Goal: Transaction & Acquisition: Purchase product/service

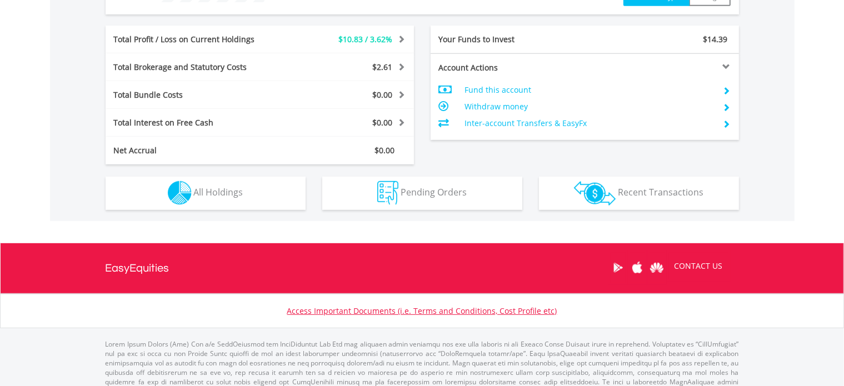
scroll to position [552, 0]
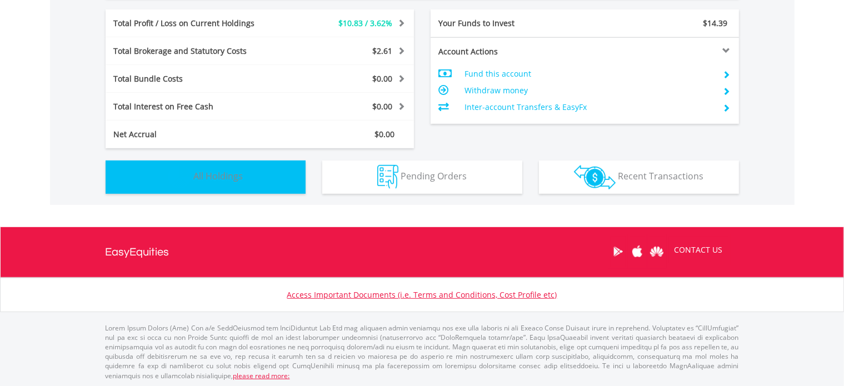
click at [244, 187] on button "Holdings All Holdings" at bounding box center [206, 177] width 200 height 33
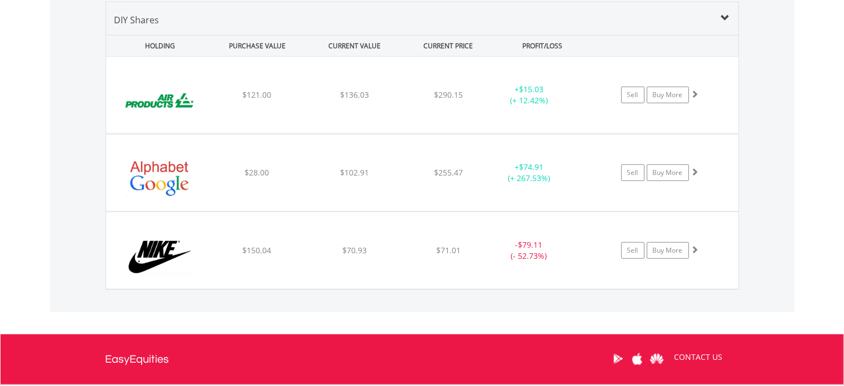
scroll to position [833, 0]
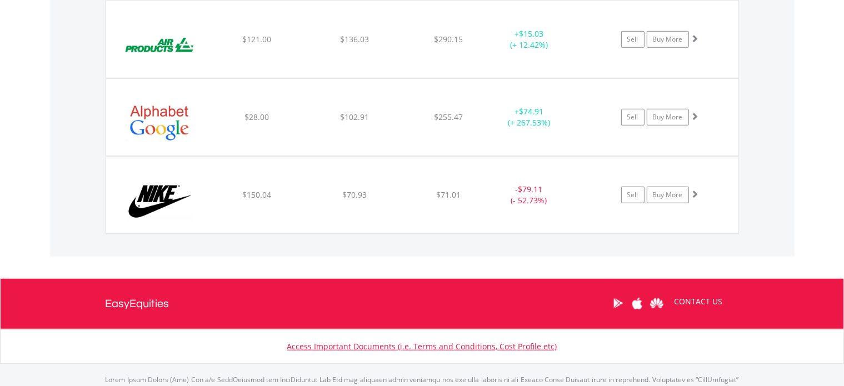
click at [244, 187] on div "﻿ Nike Inc -Cl B $150.04 $70.93 $71.01 - $79.11 (- 52.73%) Sell Buy More" at bounding box center [422, 195] width 632 height 77
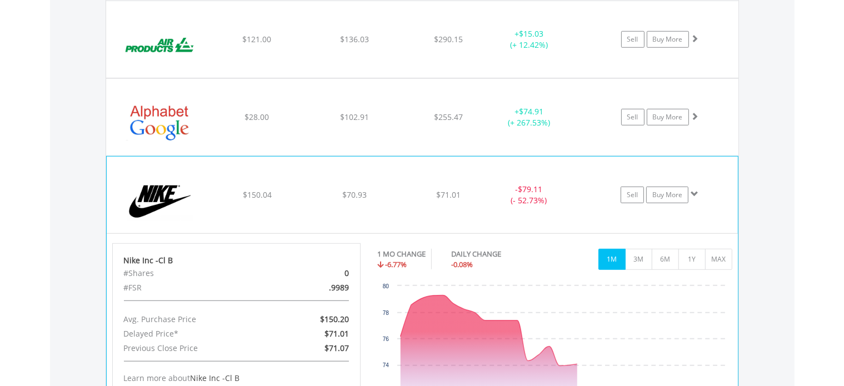
scroll to position [889, 0]
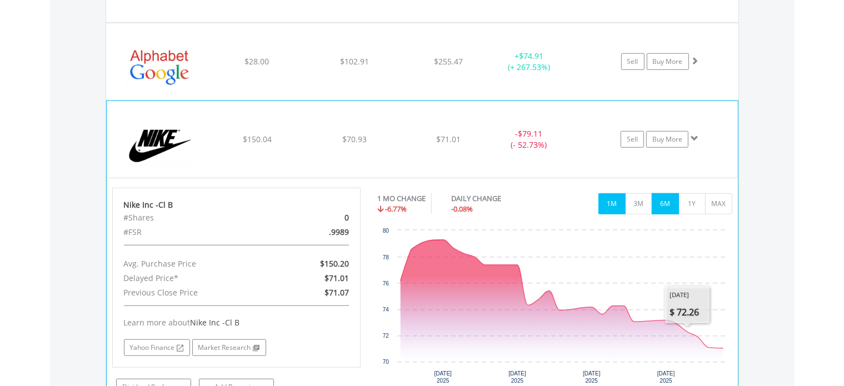
click at [673, 208] on button "6M" at bounding box center [665, 203] width 27 height 21
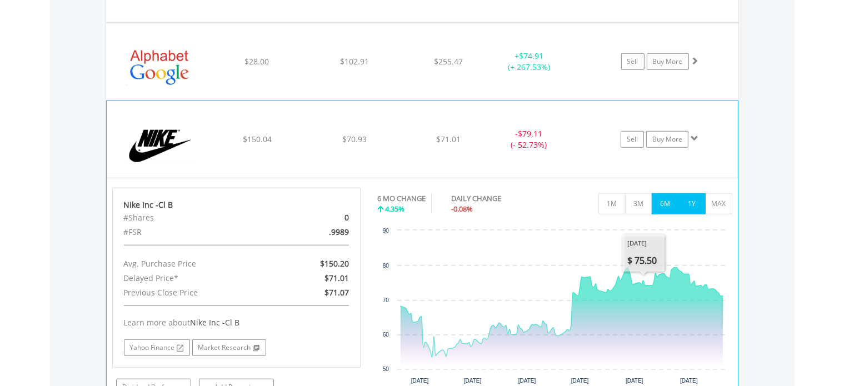
click at [695, 206] on button "1Y" at bounding box center [691, 203] width 27 height 21
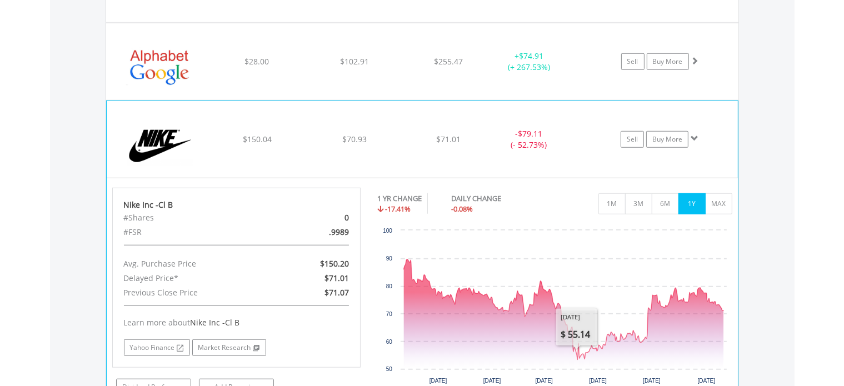
click at [462, 136] on div "$71.01" at bounding box center [448, 139] width 88 height 11
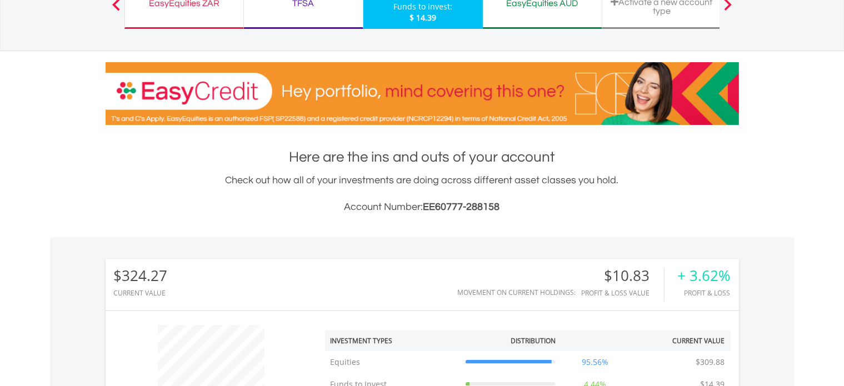
scroll to position [0, 0]
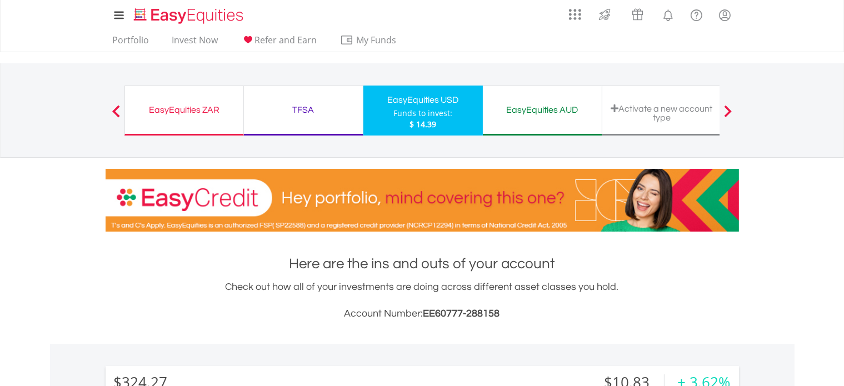
click at [563, 119] on div "EasyEquities AUD Funds to invest: $ 14.39" at bounding box center [542, 111] width 119 height 50
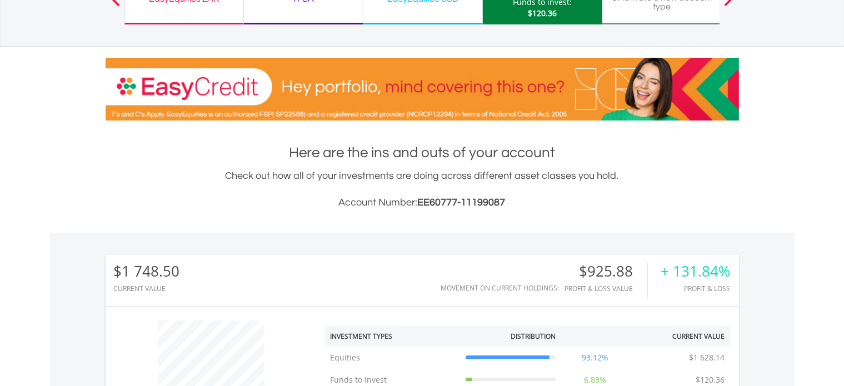
scroll to position [444, 0]
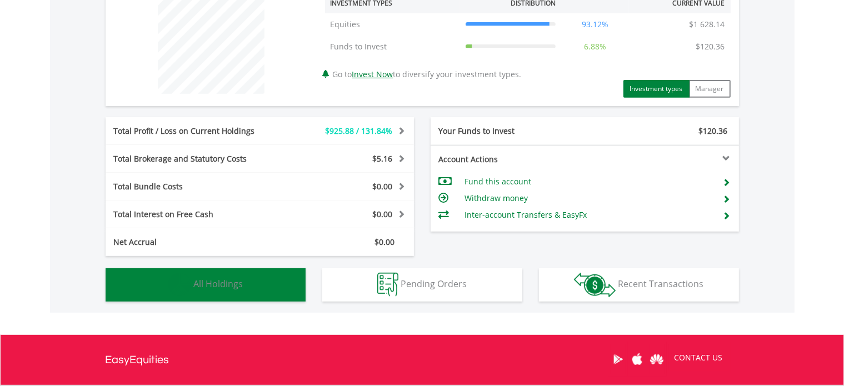
click at [229, 297] on button "Holdings All Holdings" at bounding box center [206, 284] width 200 height 33
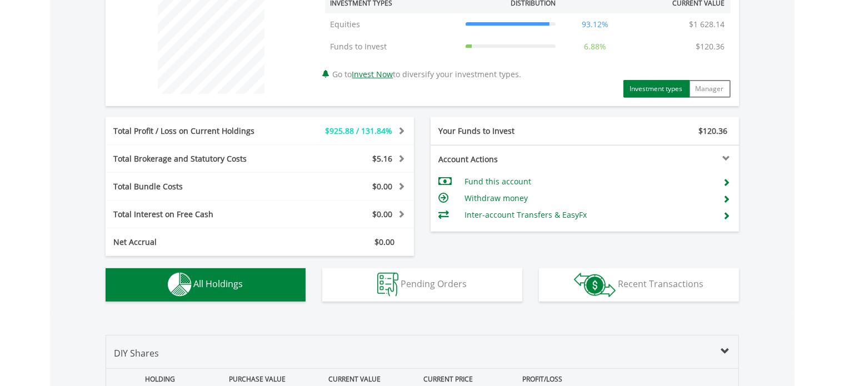
scroll to position [778, 0]
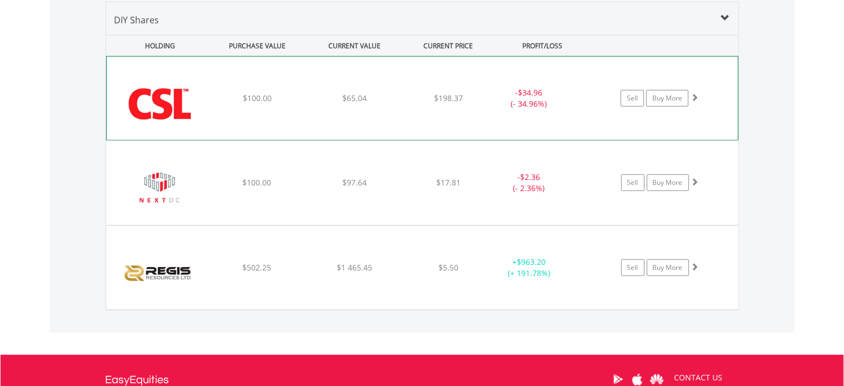
click at [415, 117] on div "﻿ CSL Limited $100.00 $65.04 $198.37 - $34.96 (- 34.96%) Sell Buy More" at bounding box center [422, 98] width 631 height 83
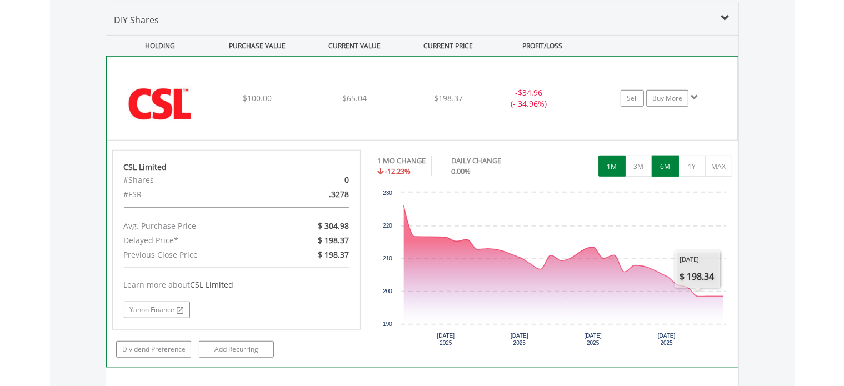
click at [665, 166] on button "6M" at bounding box center [665, 166] width 27 height 21
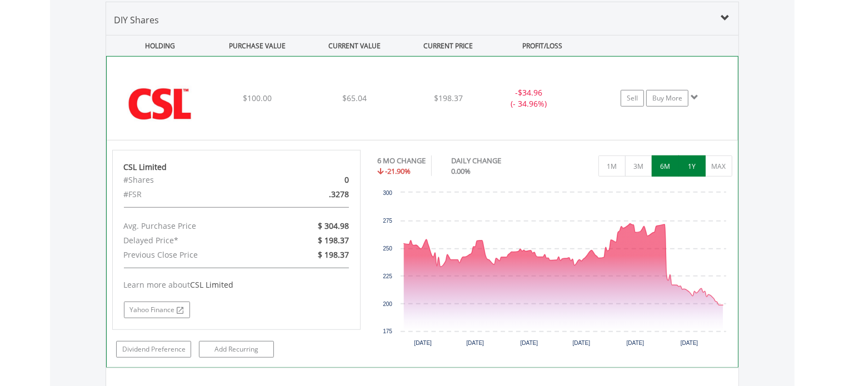
click at [688, 167] on button "1Y" at bounding box center [691, 166] width 27 height 21
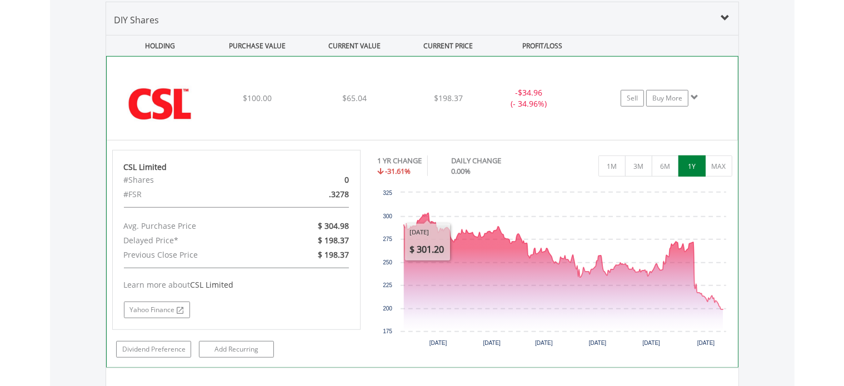
click at [381, 117] on div "﻿ CSL Limited $100.00 $65.04 $198.37 - $34.96 (- 34.96%) Sell Buy More" at bounding box center [422, 98] width 631 height 83
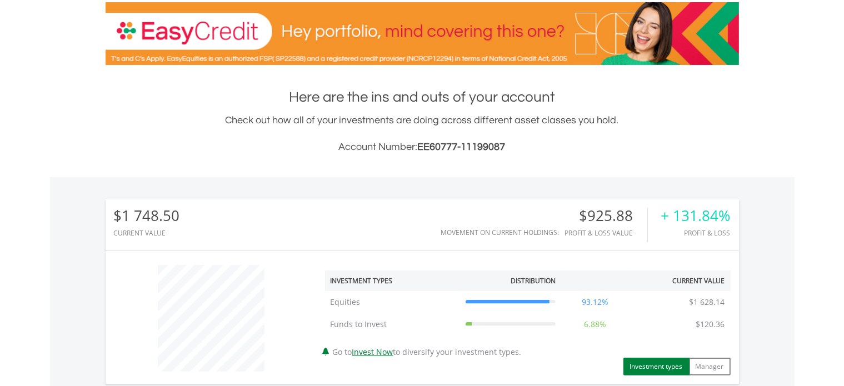
scroll to position [56, 0]
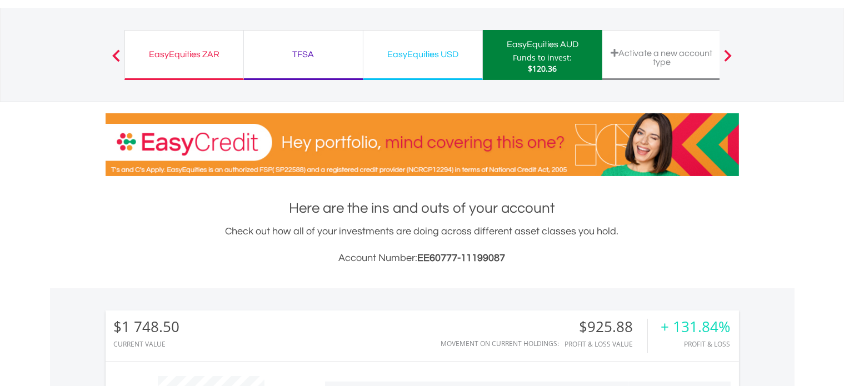
click at [226, 56] on div "EasyEquities ZAR" at bounding box center [184, 55] width 105 height 16
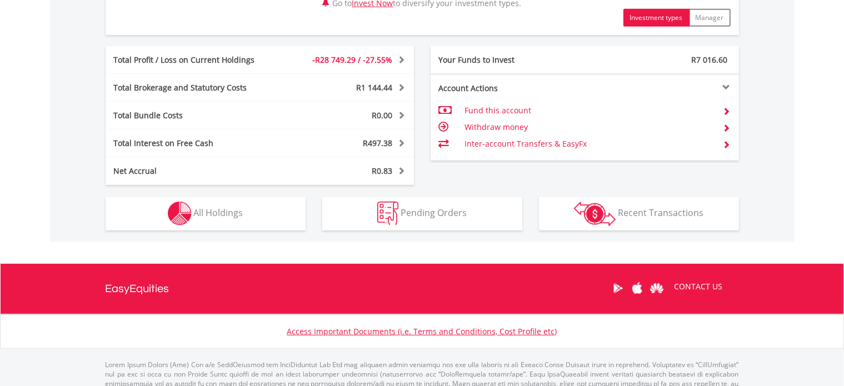
scroll to position [611, 0]
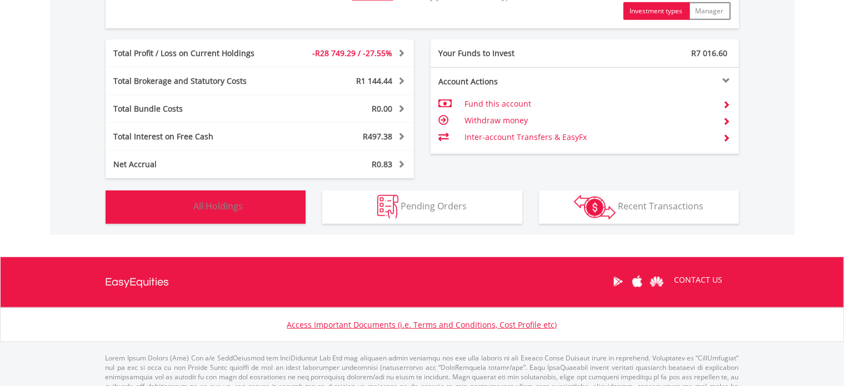
click at [252, 200] on button "Holdings All Holdings" at bounding box center [206, 207] width 200 height 33
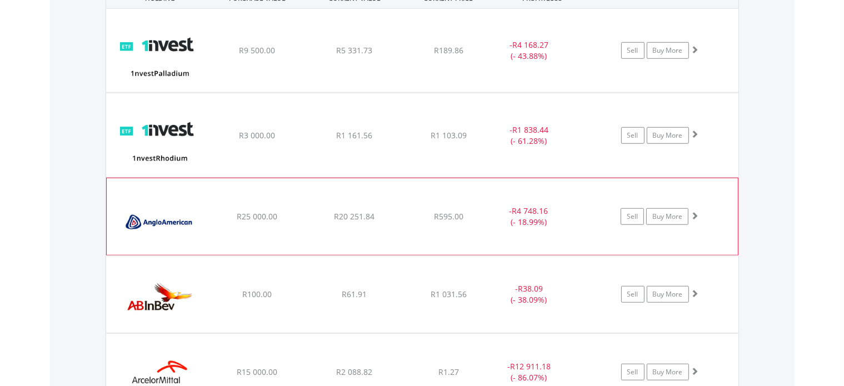
scroll to position [922, 0]
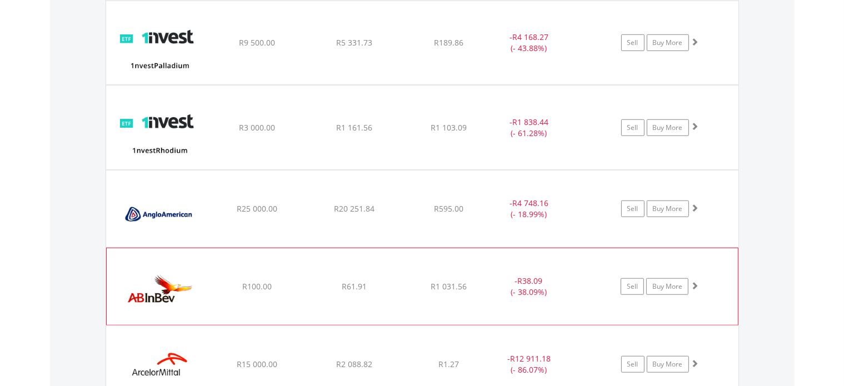
click at [447, 272] on div "﻿ Anheuser-Busch InBev SA NV R100.00 R61.91 R1 031.56 - R38.09 (- 38.09%) Sell …" at bounding box center [422, 286] width 631 height 77
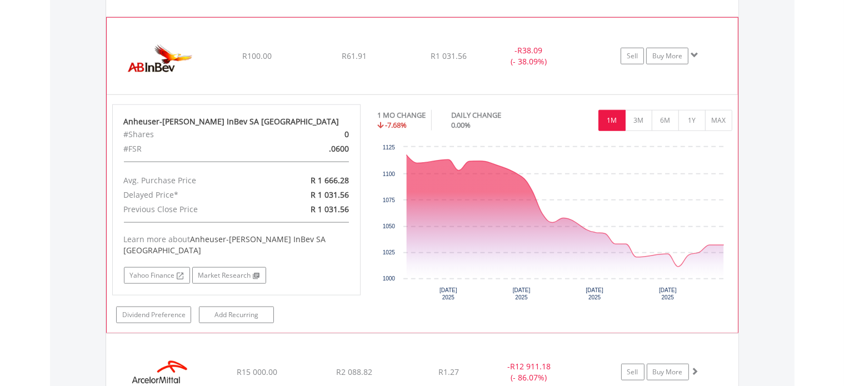
scroll to position [1145, 0]
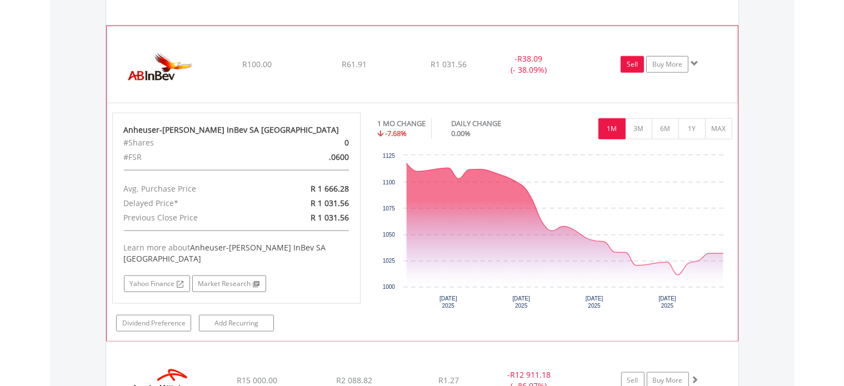
click at [626, 68] on link "Sell" at bounding box center [632, 64] width 23 height 17
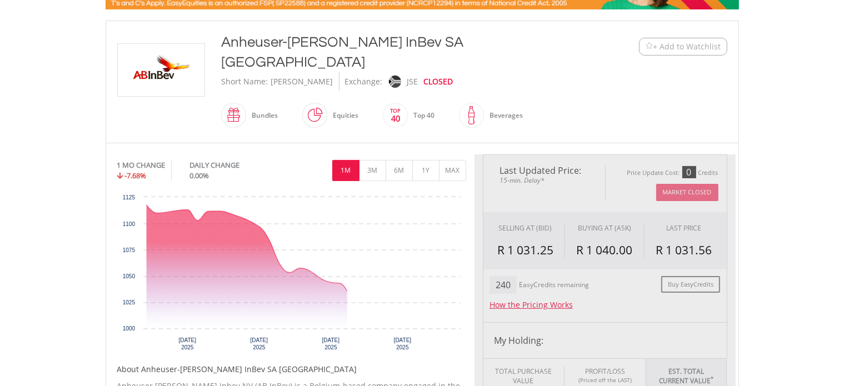
type input "*****"
type input "******"
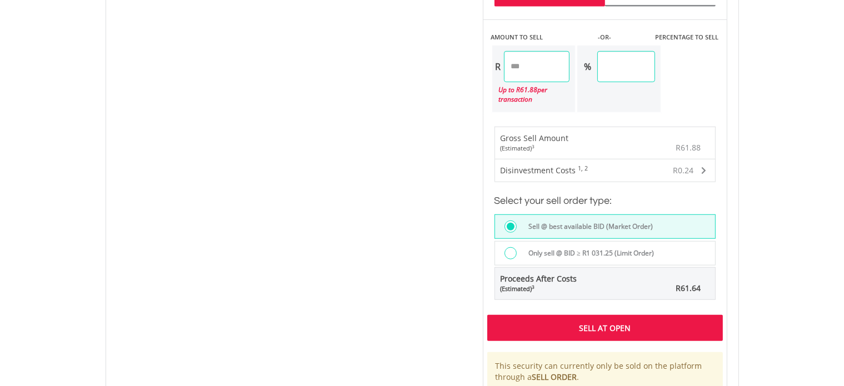
scroll to position [833, 0]
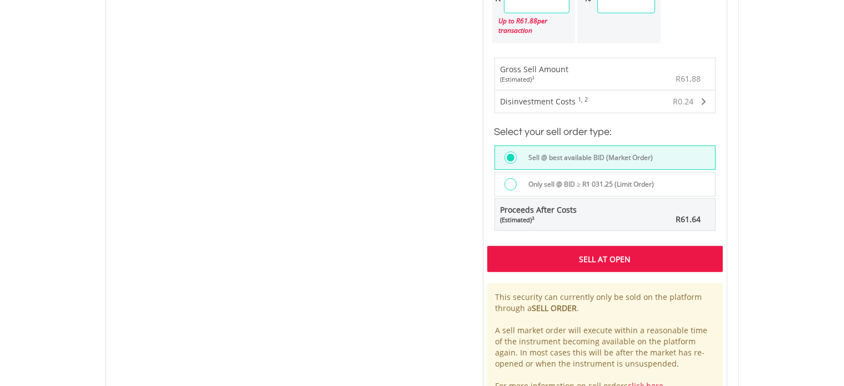
click at [562, 178] on label "Only sell @ BID ≥ R1 031.25 (Limit Order)" at bounding box center [588, 184] width 132 height 12
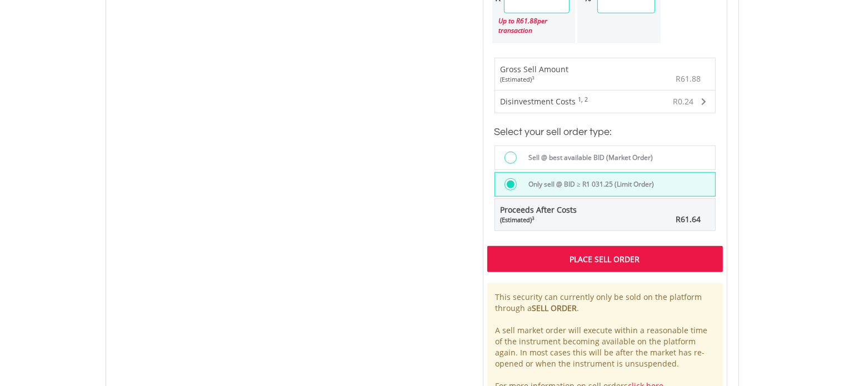
click at [571, 246] on div "Place Sell Order" at bounding box center [605, 259] width 236 height 26
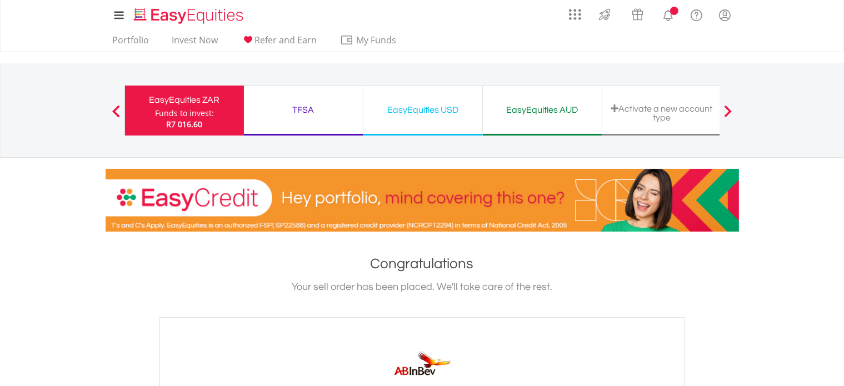
click at [186, 122] on span "R7 016.60" at bounding box center [184, 124] width 36 height 11
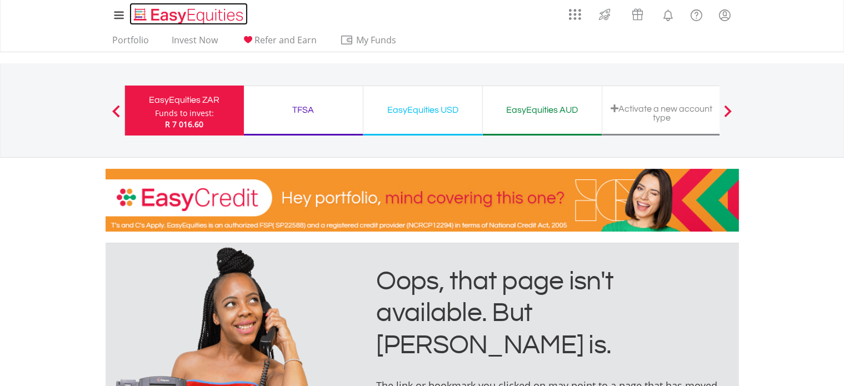
click at [199, 11] on img "Home page" at bounding box center [190, 16] width 116 height 18
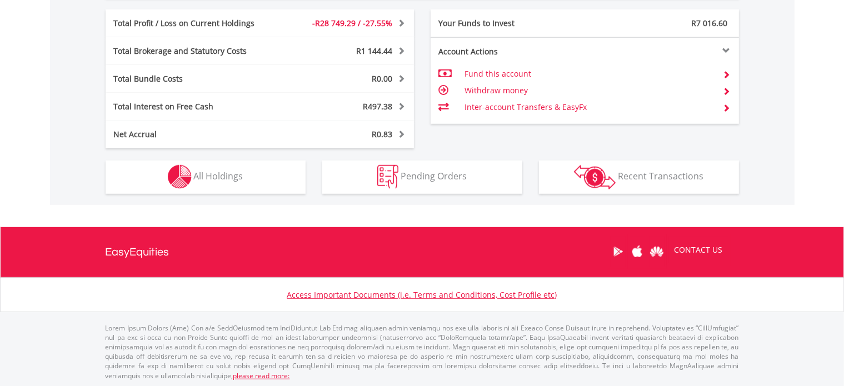
scroll to position [107, 211]
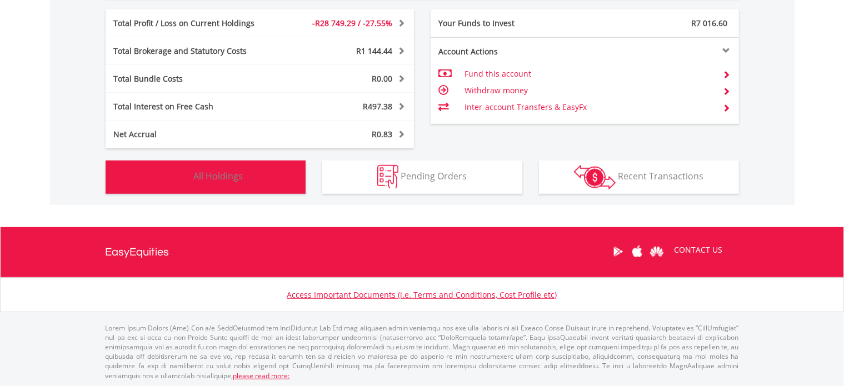
click at [273, 192] on button "Holdings All Holdings" at bounding box center [206, 177] width 200 height 33
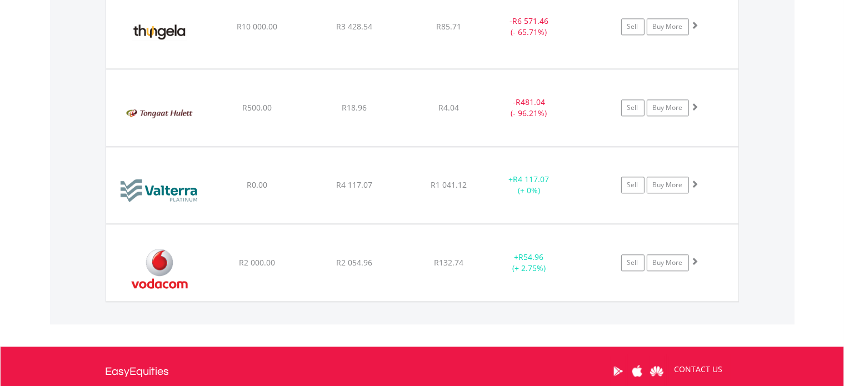
scroll to position [2422, 0]
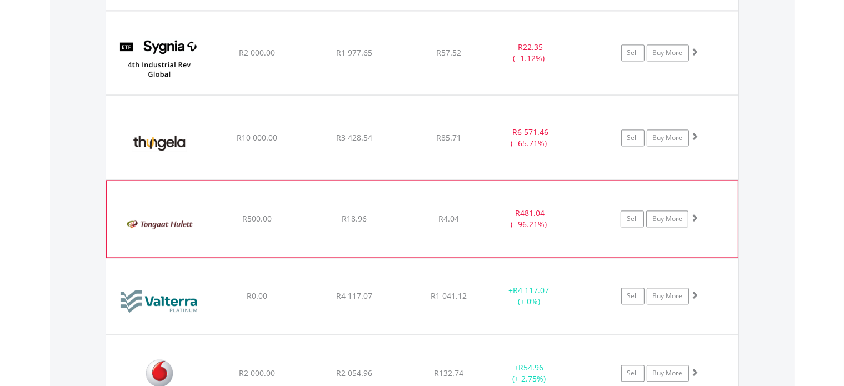
click at [313, 237] on div "﻿ Tongaat Hulett Limited R500.00 R18.96 R4.04 - R481.04 (- 96.21%) Sell Buy More" at bounding box center [422, 219] width 631 height 77
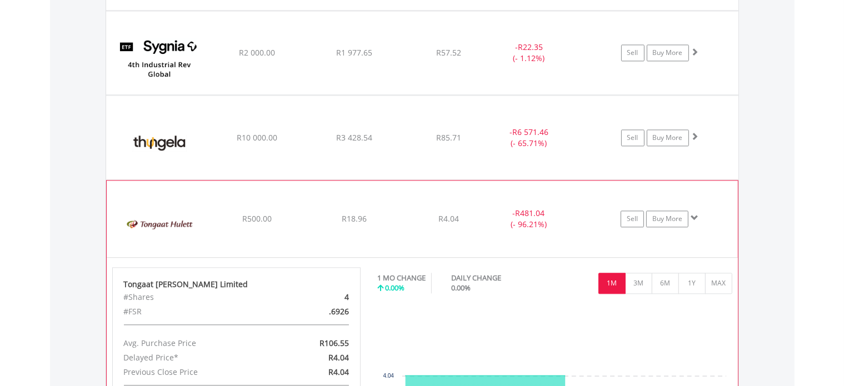
scroll to position [2478, 0]
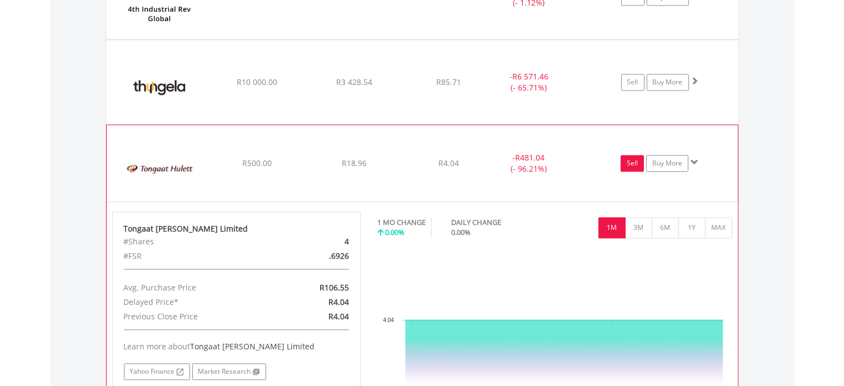
click at [640, 162] on link "Sell" at bounding box center [632, 163] width 23 height 17
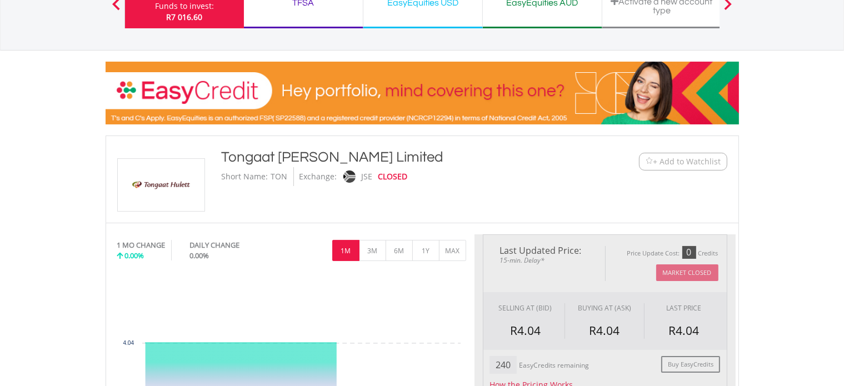
type input "*****"
type input "******"
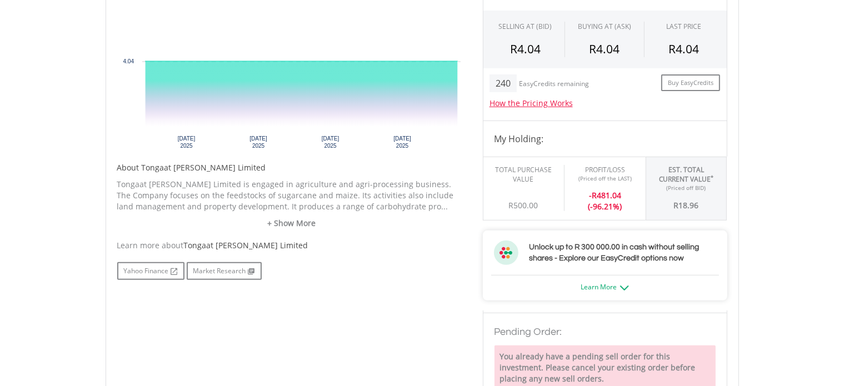
scroll to position [500, 0]
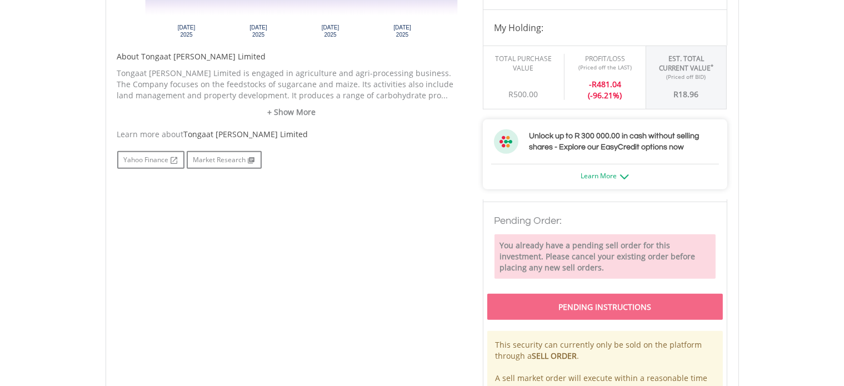
click at [533, 322] on div "Pending Instructions This security can currently only be sold on the platform t…" at bounding box center [605, 371] width 244 height 162
click at [533, 317] on div "Pending Instructions" at bounding box center [605, 307] width 236 height 26
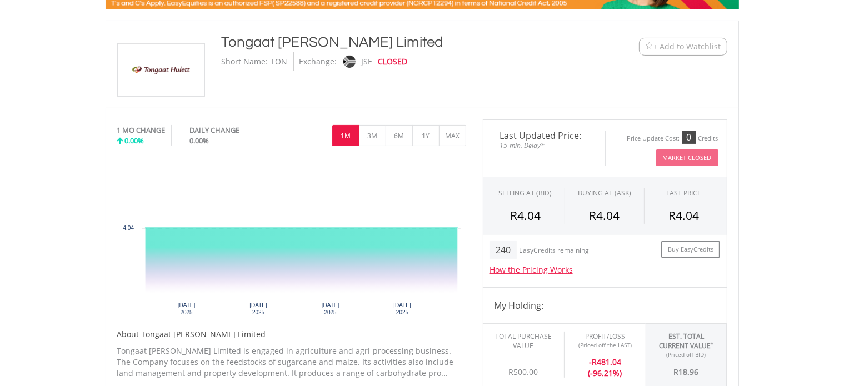
scroll to position [0, 0]
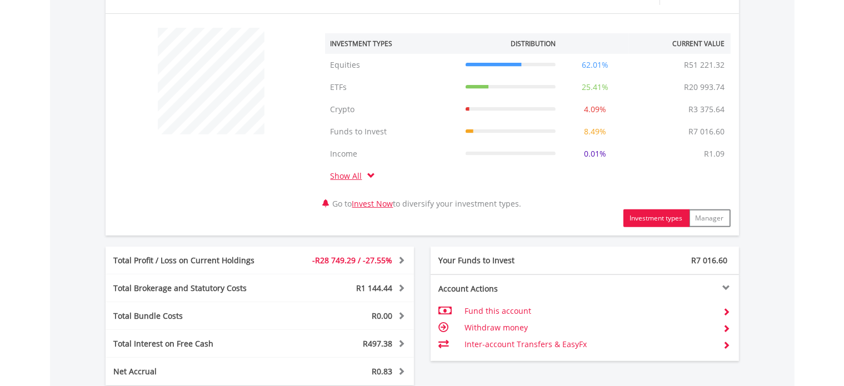
scroll to position [641, 0]
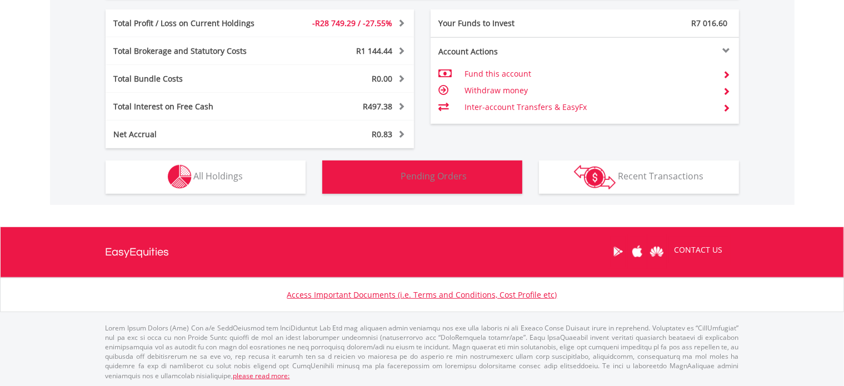
click at [322, 178] on button "Pending Orders Pending Orders" at bounding box center [422, 177] width 200 height 33
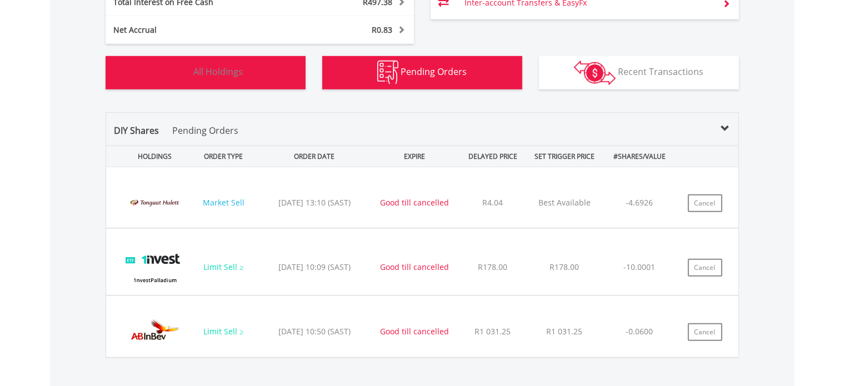
click at [242, 66] on span "All Holdings" at bounding box center [218, 72] width 49 height 12
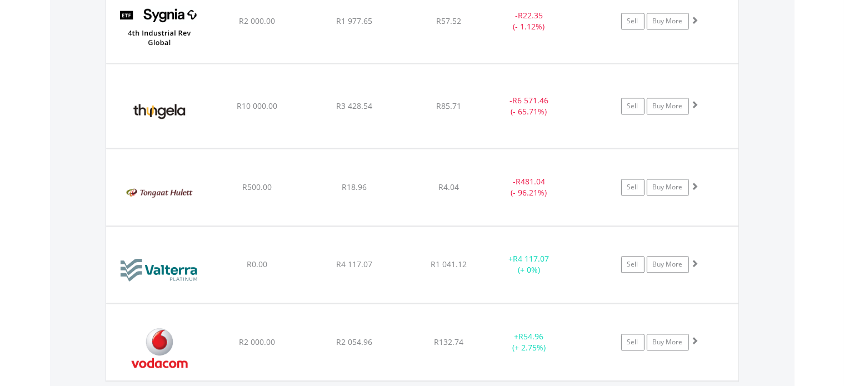
scroll to position [2367, 0]
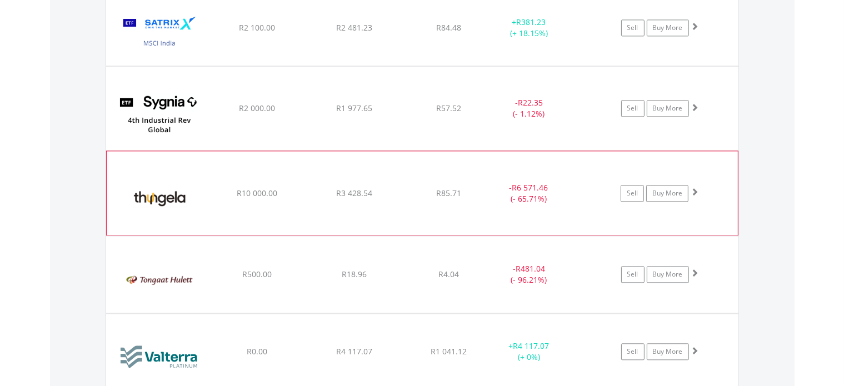
click at [410, 213] on div "﻿ Thungela Resources Limited R10 000.00 R3 428.54 R85.71 - R6 571.46 (- 65.71%)…" at bounding box center [422, 192] width 631 height 83
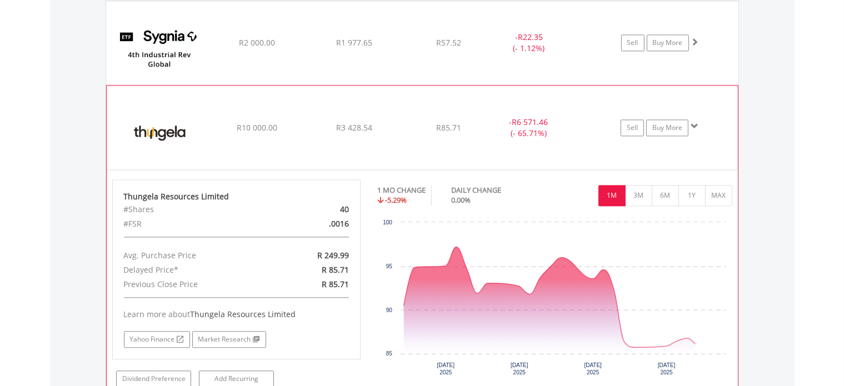
scroll to position [2478, 0]
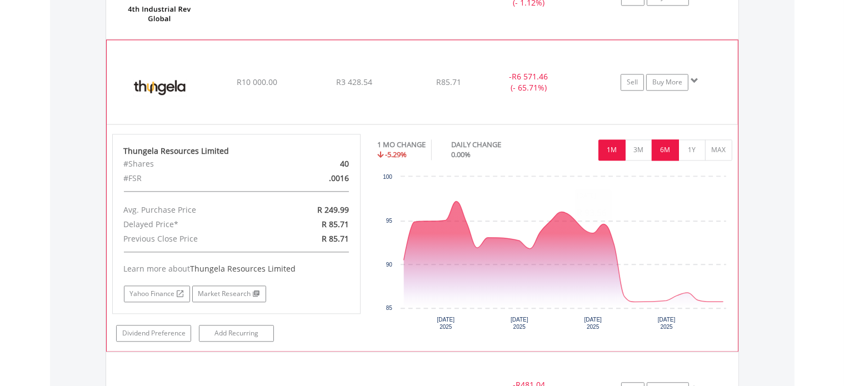
click at [673, 151] on button "6M" at bounding box center [665, 149] width 27 height 21
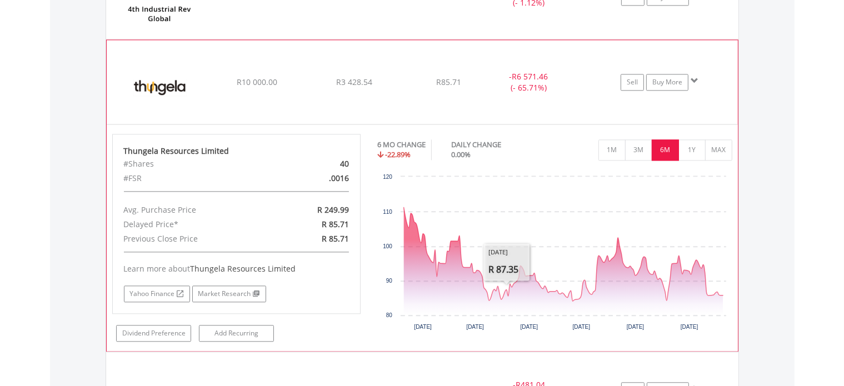
click at [506, 94] on div "﻿ Thungela Resources Limited R10 000.00 R3 428.54 R85.71 - R6 571.46 (- 65.71%)…" at bounding box center [422, 81] width 631 height 83
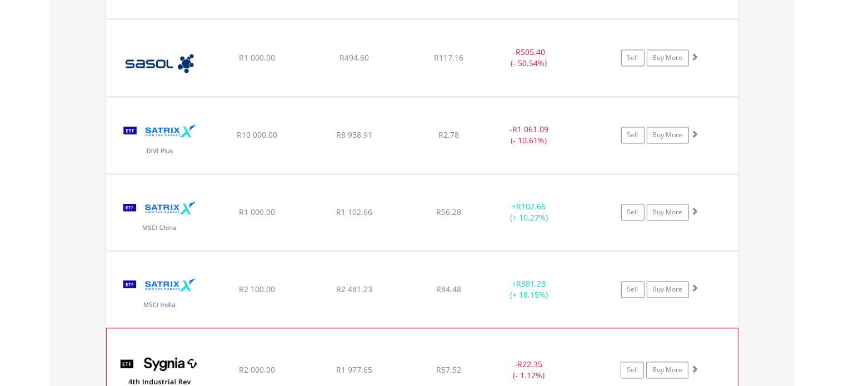
scroll to position [2089, 0]
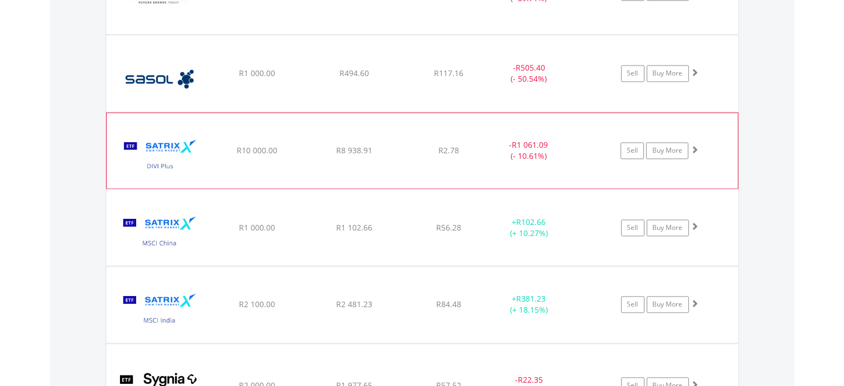
click at [513, 166] on div "﻿ Satrix DIVI ETF R10 000.00 R8 938.91 R2.78 - R1 061.09 (- 10.61%) Sell Buy Mo…" at bounding box center [422, 151] width 631 height 76
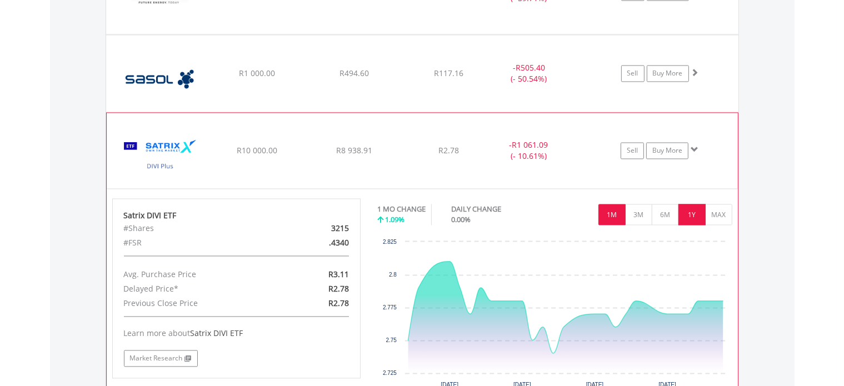
click at [689, 219] on button "1Y" at bounding box center [691, 214] width 27 height 21
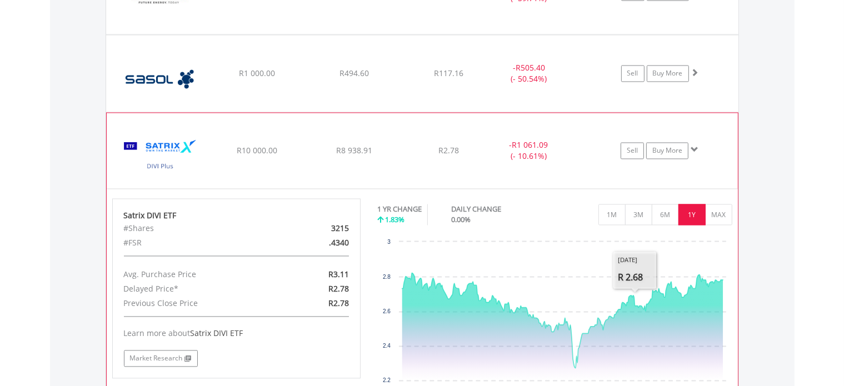
click at [467, 132] on div "﻿ Satrix DIVI ETF R10 000.00 R8 938.91 R2.78 - R1 061.09 (- 10.61%) Sell Buy Mo…" at bounding box center [422, 151] width 631 height 76
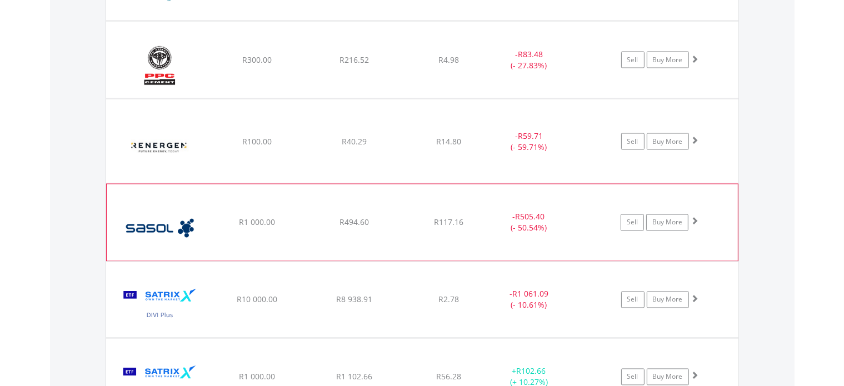
scroll to position [1922, 0]
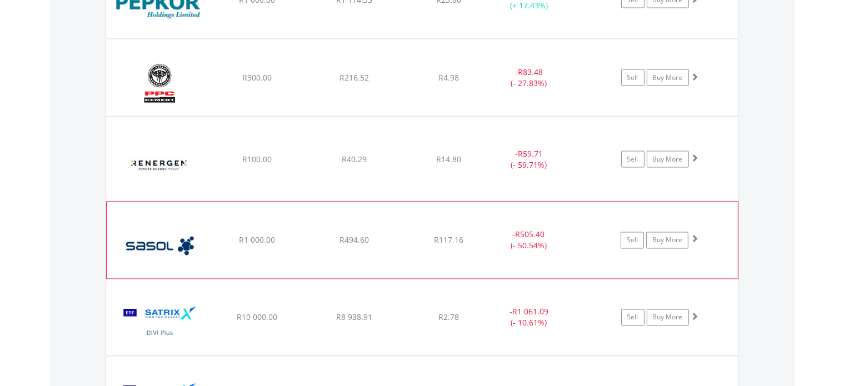
click at [456, 223] on div "﻿ Sasol Limited R1 000.00 R494.60 R117.16 - R505.40 (- 50.54%) Sell Buy More" at bounding box center [422, 240] width 631 height 77
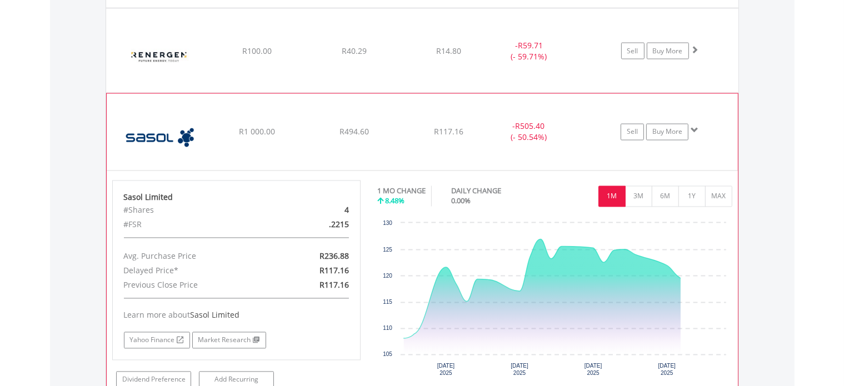
scroll to position [2034, 0]
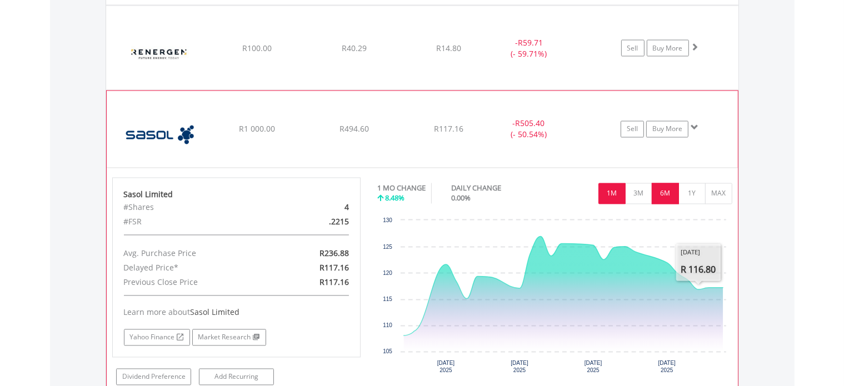
click at [658, 197] on button "6M" at bounding box center [665, 193] width 27 height 21
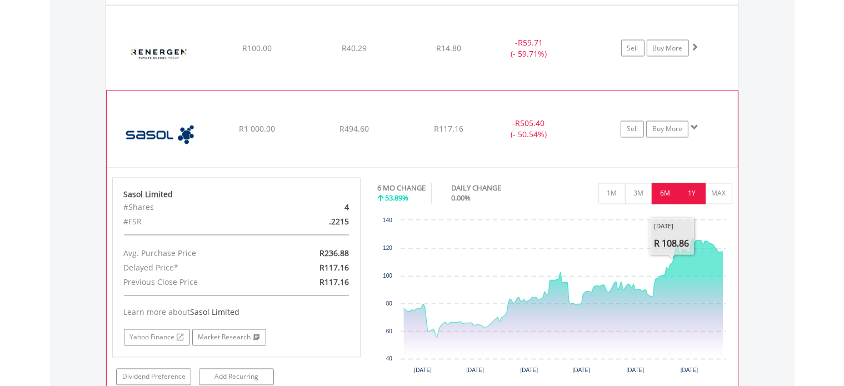
click at [683, 186] on button "1Y" at bounding box center [691, 193] width 27 height 21
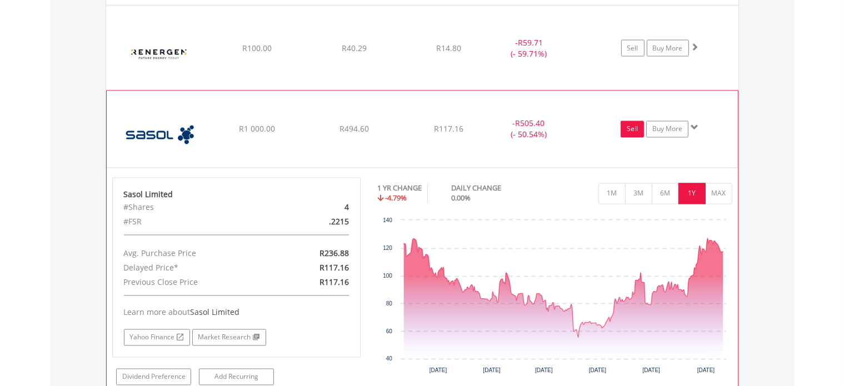
click at [636, 130] on link "Sell" at bounding box center [632, 129] width 23 height 17
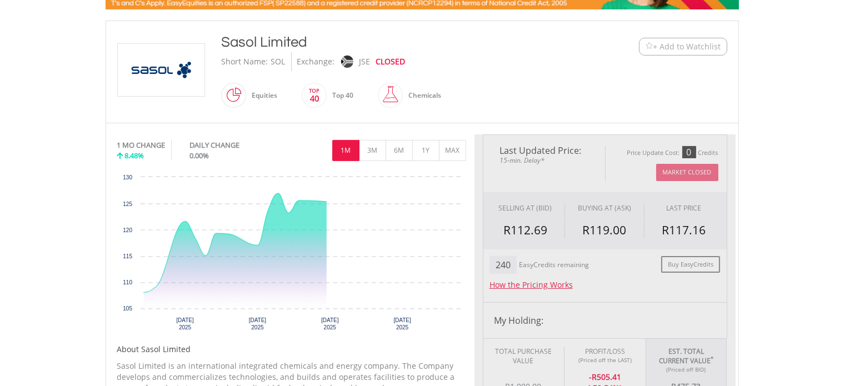
type input "******"
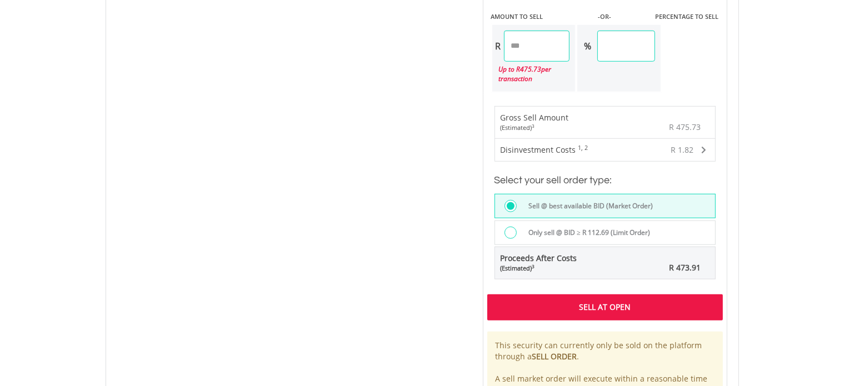
scroll to position [778, 0]
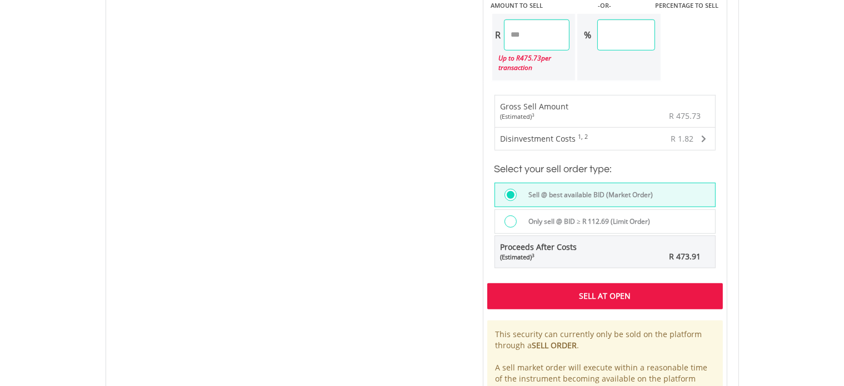
click at [542, 210] on div "Only sell @ BID ≥ R 112.69 (Limit Order)" at bounding box center [604, 221] width 221 height 24
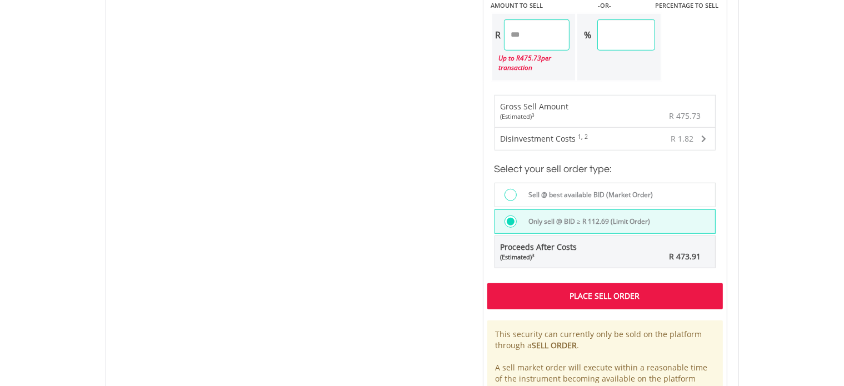
click at [569, 290] on div "Place Sell Order" at bounding box center [605, 296] width 236 height 26
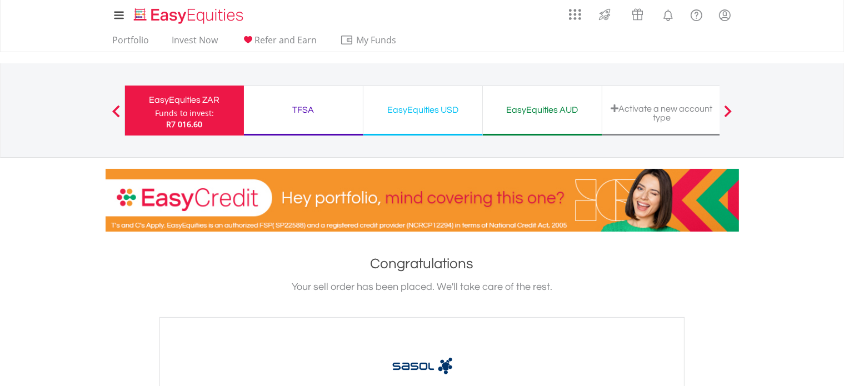
click at [236, 122] on div "EasyEquities ZAR Funds to invest: R7 016.60" at bounding box center [183, 111] width 119 height 50
